Goal: Transaction & Acquisition: Purchase product/service

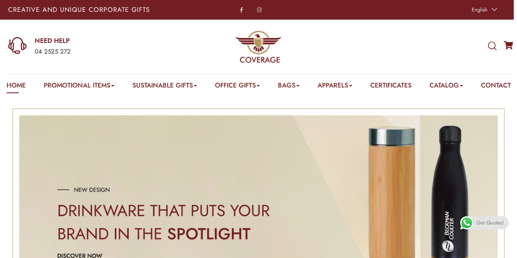
click at [490, 47] on icon at bounding box center [492, 46] width 9 height 9
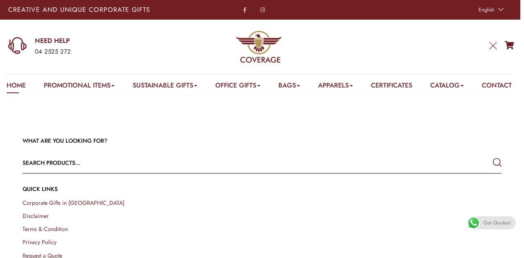
click at [164, 173] on input "text" at bounding box center [213, 163] width 383 height 20
type input "lanyard"
click at [492, 155] on button "submit" at bounding box center [496, 162] width 9 height 15
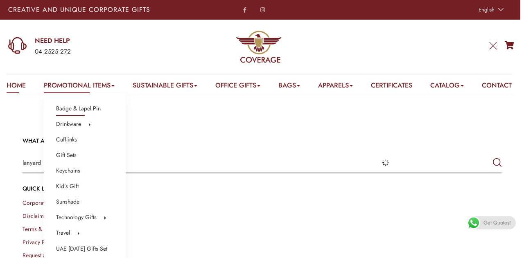
click at [99, 112] on link "Badge & Lapel Pin" at bounding box center [78, 108] width 45 height 11
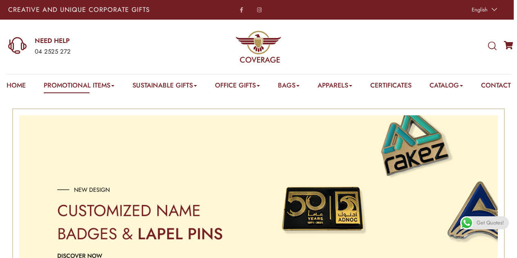
click at [494, 48] on icon at bounding box center [492, 46] width 9 height 9
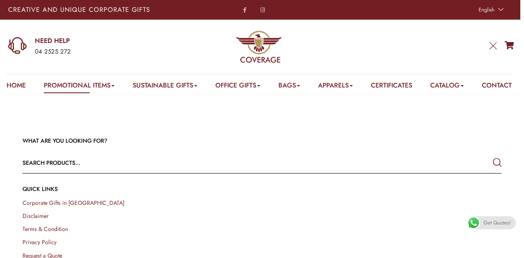
click at [167, 173] on input "text" at bounding box center [213, 163] width 383 height 20
type input "lanyard"
click at [492, 155] on button "submit" at bounding box center [496, 162] width 9 height 15
